Goal: Communication & Community: Connect with others

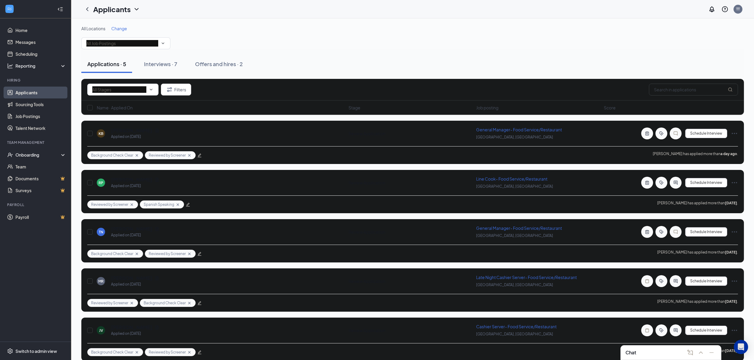
click at [346, 45] on div "All Locations Change" at bounding box center [412, 38] width 663 height 24
click at [638, 350] on div "Chat" at bounding box center [670, 352] width 91 height 9
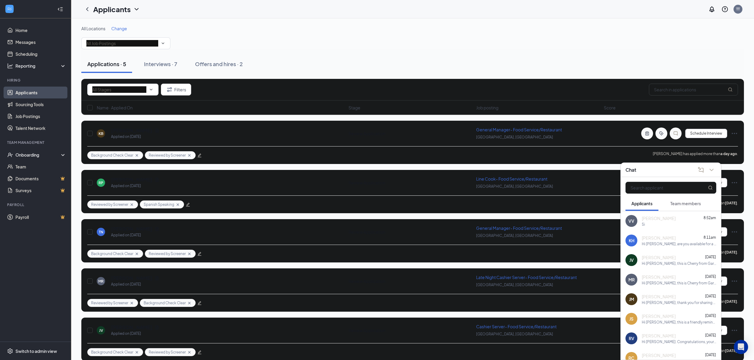
click at [655, 225] on div "Si" at bounding box center [679, 224] width 75 height 5
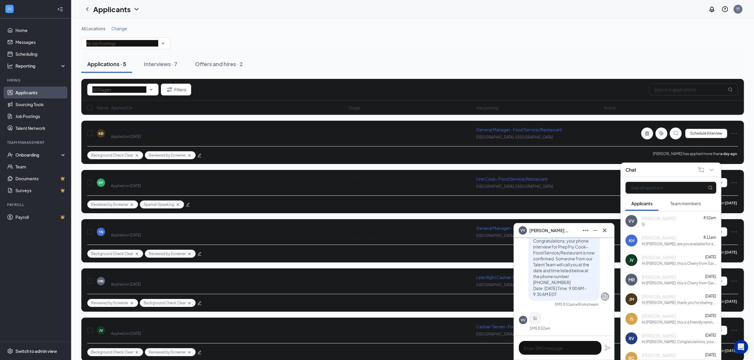
scroll to position [0, 0]
click at [607, 230] on icon "Cross" at bounding box center [604, 230] width 7 height 7
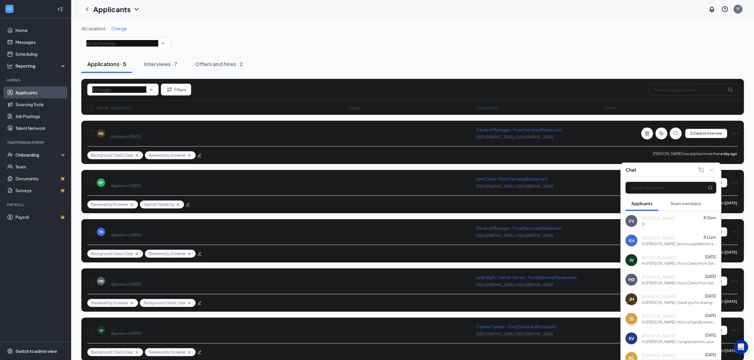
click at [647, 238] on span "Karen Hungerford" at bounding box center [659, 238] width 34 height 6
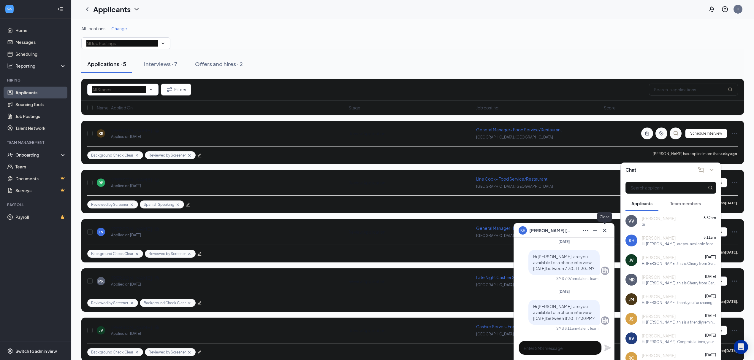
click at [606, 233] on icon "Cross" at bounding box center [604, 230] width 7 height 7
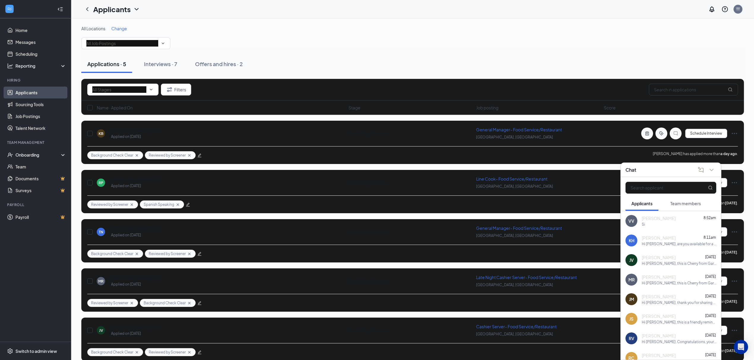
click at [667, 256] on span "Jamesha Varner" at bounding box center [659, 258] width 34 height 6
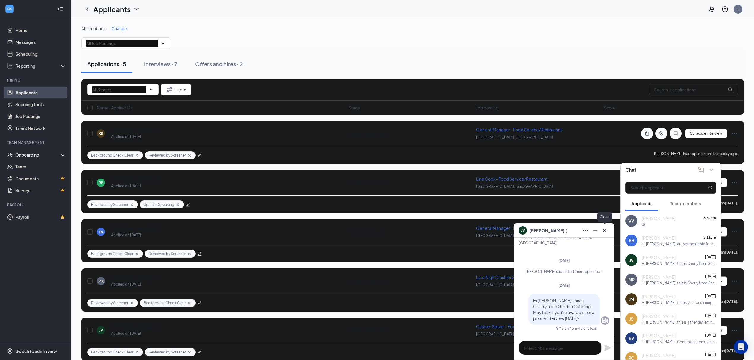
click at [606, 229] on icon "Cross" at bounding box center [604, 230] width 7 height 7
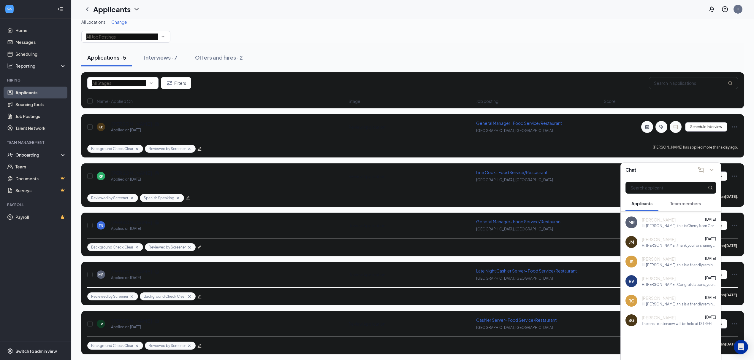
scroll to position [9, 0]
